Goal: Information Seeking & Learning: Check status

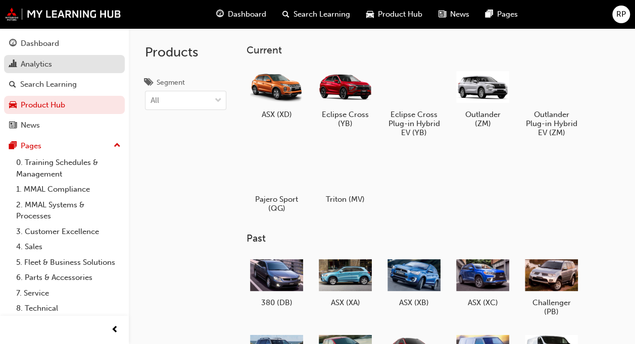
click at [43, 65] on div "Analytics" at bounding box center [36, 65] width 31 height 12
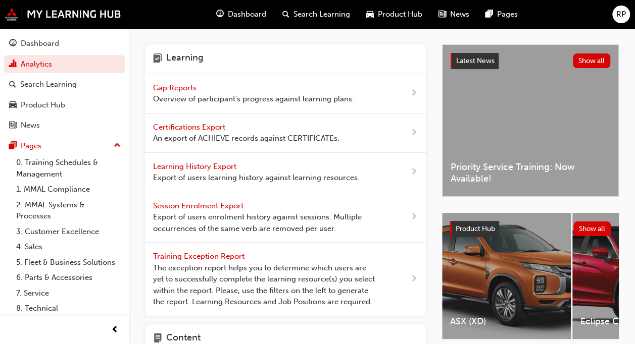
click at [232, 94] on span "Overview of participant's progress against learning plans." at bounding box center [253, 99] width 201 height 12
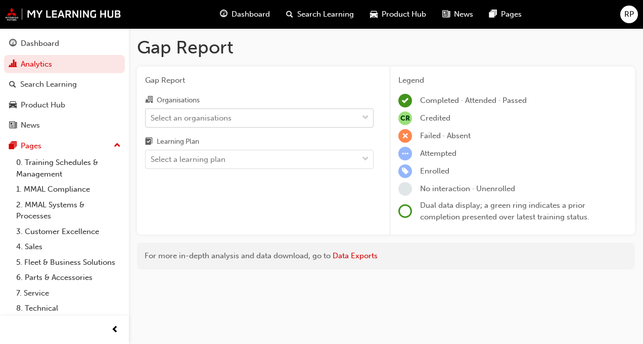
click at [229, 112] on div "Select an organisations" at bounding box center [191, 118] width 81 height 12
click at [152, 113] on input "Organisations Select an organisations" at bounding box center [151, 117] width 1 height 9
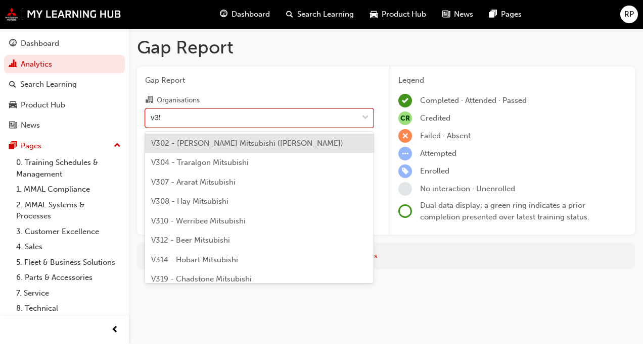
type input "v352"
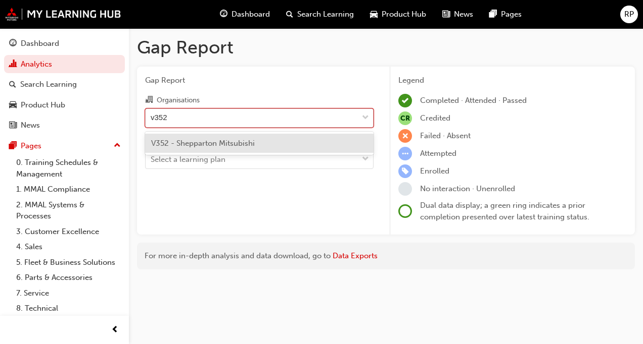
click at [228, 140] on span "V352 - Shepparton Mitsubishi" at bounding box center [203, 143] width 104 height 9
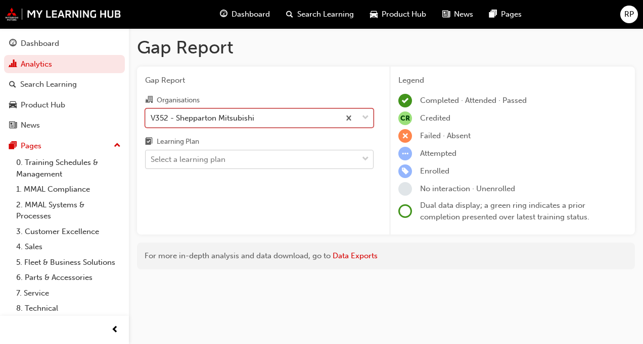
click at [229, 160] on div "Select a learning plan" at bounding box center [251, 160] width 212 height 18
click at [152, 160] on input "Learning Plan Select a learning plan" at bounding box center [151, 159] width 1 height 9
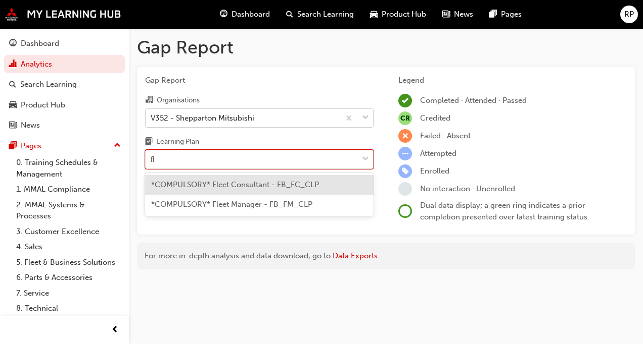
type input "fle"
drag, startPoint x: 237, startPoint y: 176, endPoint x: 236, endPoint y: 181, distance: 5.2
click at [237, 176] on div "*COMPULSORY* Fleet Consultant - FB_FC_CLP" at bounding box center [259, 185] width 228 height 20
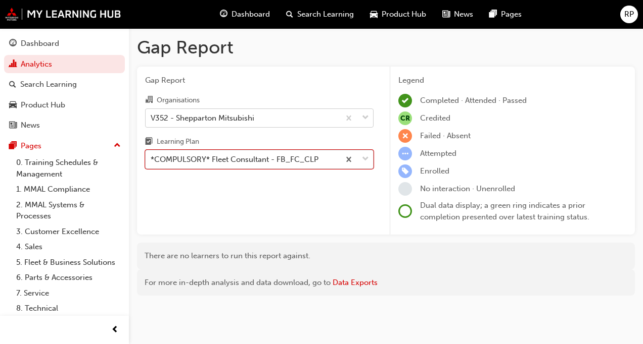
click at [284, 157] on div "*COMPULSORY* Fleet Consultant - FB_FC_CLP" at bounding box center [235, 160] width 168 height 12
click at [152, 157] on input "Learning Plan option *COMPULSORY* Fleet Consultant - FB_FC_CLP, selected. 0 res…" at bounding box center [151, 159] width 1 height 9
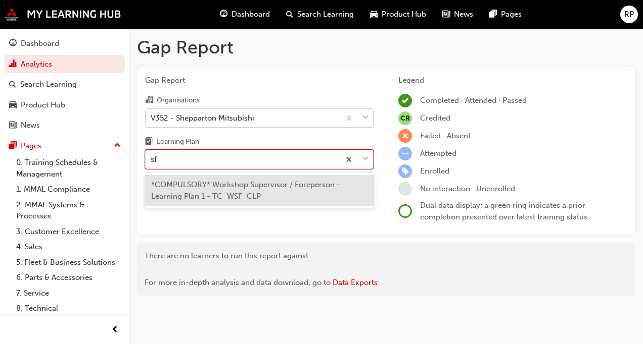
type input "s"
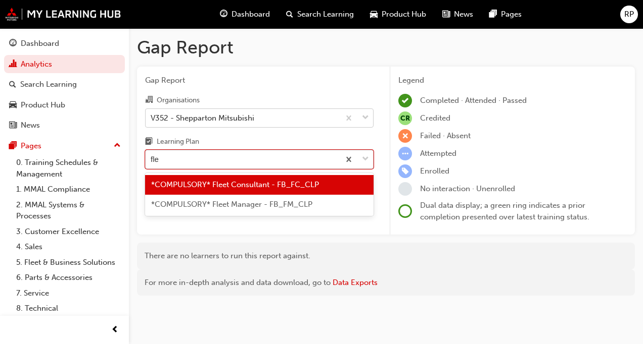
type input "flee"
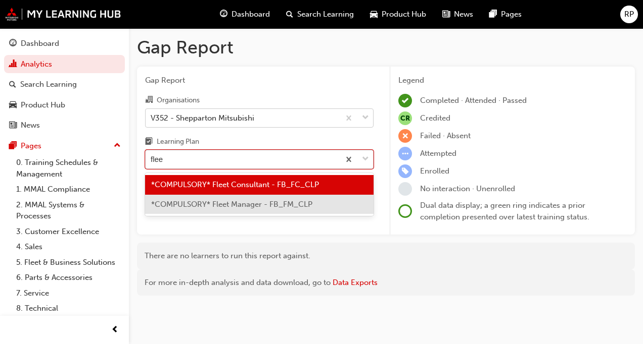
click at [274, 205] on span "*COMPULSORY* Fleet Manager - FB_FM_CLP" at bounding box center [231, 204] width 161 height 9
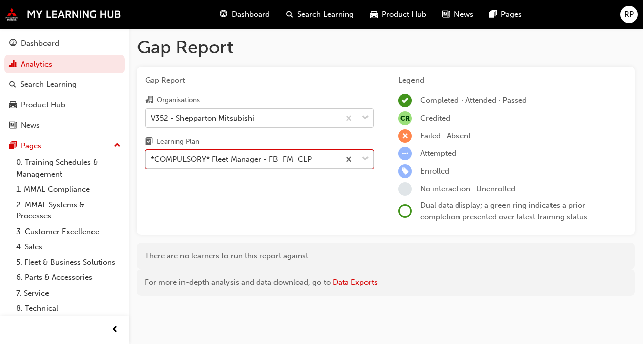
click at [288, 158] on div "*COMPULSORY* Fleet Manager - FB_FM_CLP" at bounding box center [231, 160] width 161 height 12
click at [152, 158] on input "Learning Plan option *COMPULSORY* Fleet Manager - FB_FM_CLP, selected. 0 result…" at bounding box center [151, 159] width 1 height 9
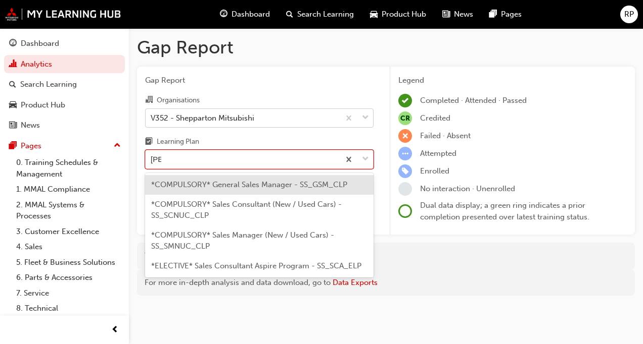
type input "sale"
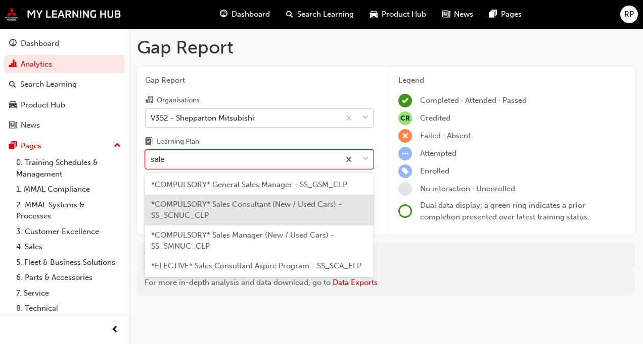
click at [264, 207] on span "*COMPULSORY* Sales Consultant (New / Used Cars) - SS_SCNUC_CLP" at bounding box center [246, 210] width 190 height 21
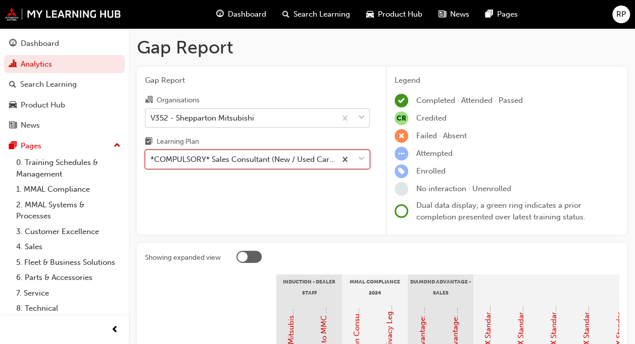
click at [273, 154] on div "*COMPULSORY* Sales Consultant (New / Used Cars) - SS_SCNUC_CLP" at bounding box center [244, 160] width 186 height 12
click at [152, 155] on input "Learning Plan option *COMPULSORY* Sales Consultant (New / Used Cars) - SS_SCNUC…" at bounding box center [151, 159] width 1 height 9
